Goal: Transaction & Acquisition: Purchase product/service

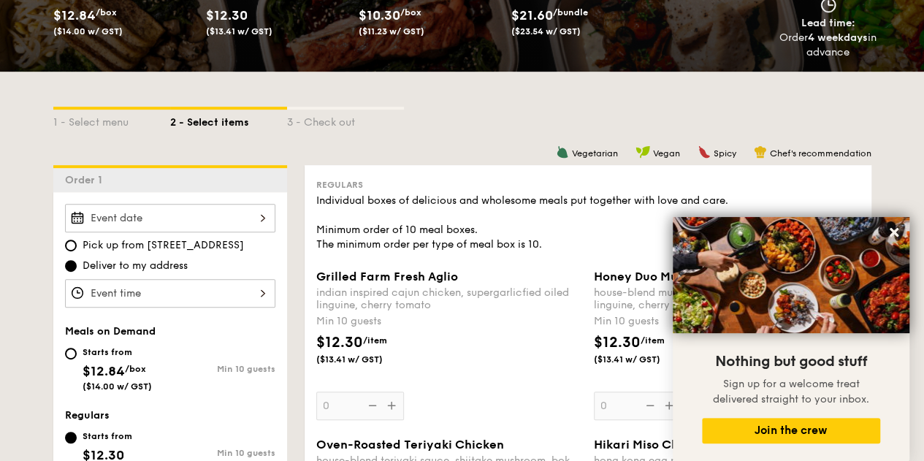
click at [253, 224] on div at bounding box center [170, 218] width 210 height 29
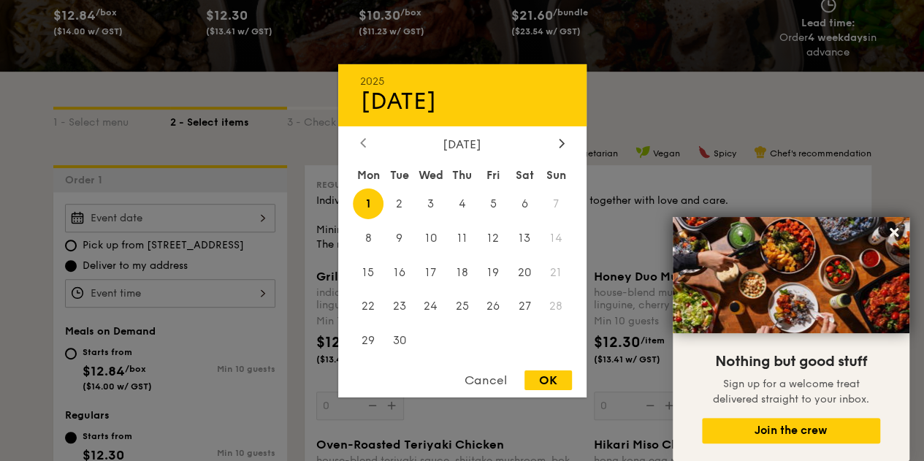
click at [361, 143] on icon at bounding box center [363, 143] width 6 height 10
click at [894, 234] on icon at bounding box center [894, 232] width 9 height 9
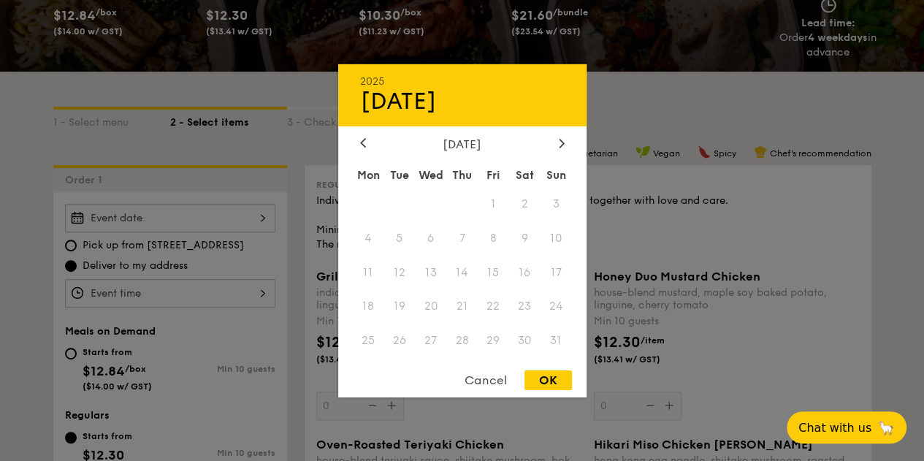
click at [479, 381] on div "Cancel" at bounding box center [486, 381] width 72 height 20
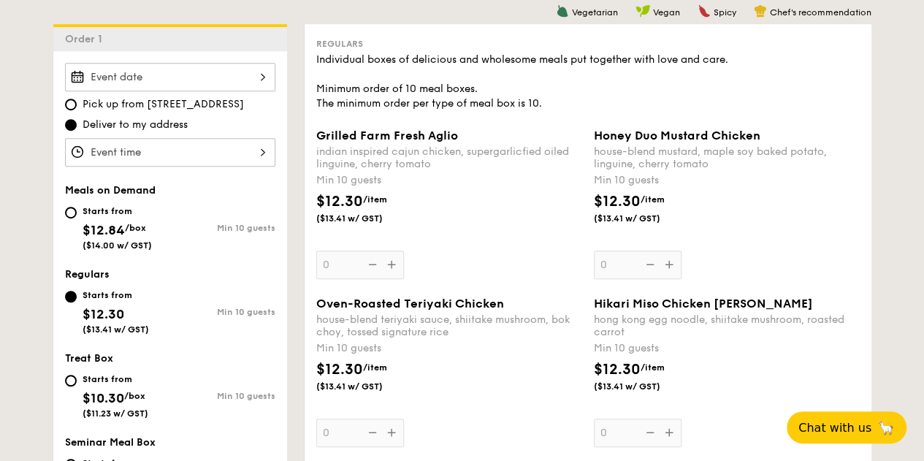
scroll to position [389, 0]
click at [105, 221] on span "$12.84" at bounding box center [104, 229] width 42 height 16
click at [77, 218] on input "Starts from $12.84 /box ($14.00 w/ GST) Min 10 guests" at bounding box center [71, 212] width 12 height 12
radio input "true"
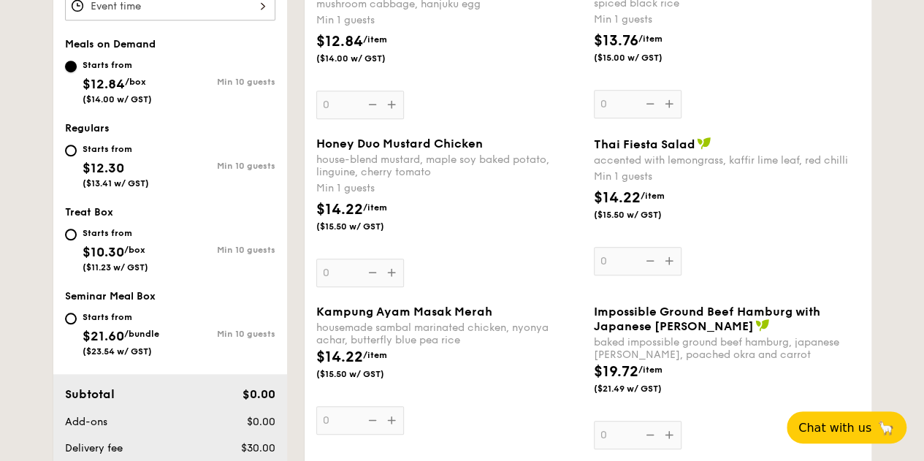
scroll to position [535, 0]
click at [70, 148] on input "Starts from $12.30 ($13.41 w/ GST) Min 10 guests" at bounding box center [71, 150] width 12 height 12
radio input "true"
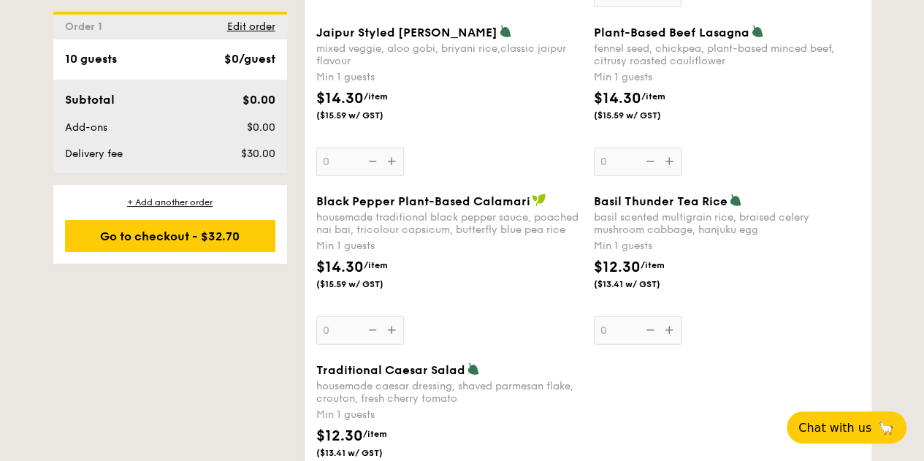
scroll to position [1690, 0]
